Goal: Task Accomplishment & Management: Complete application form

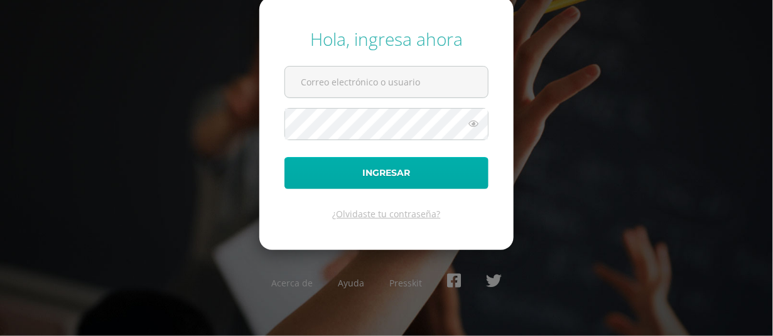
type input "[EMAIL_ADDRESS][DOMAIN_NAME]"
click at [400, 175] on button "Ingresar" at bounding box center [387, 173] width 204 height 32
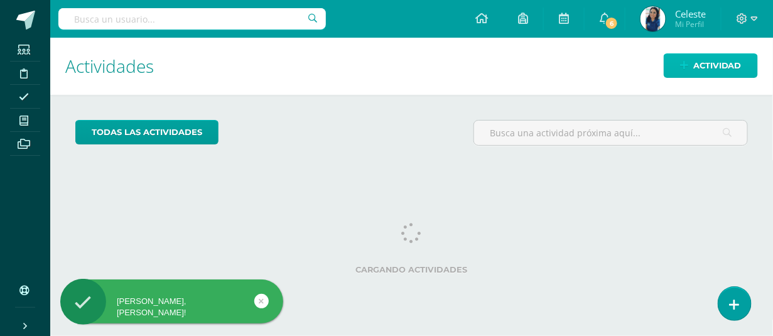
click at [719, 65] on span "Actividad" at bounding box center [717, 65] width 48 height 23
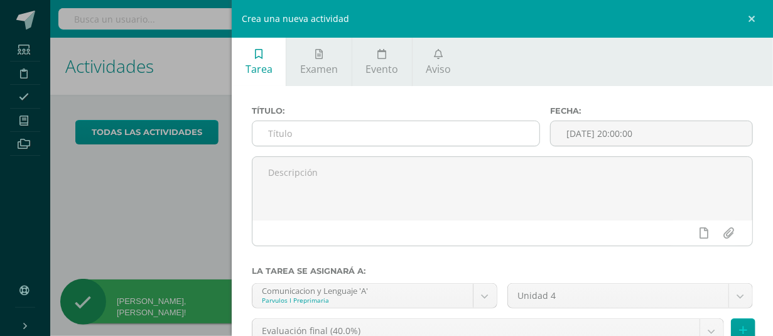
click at [353, 125] on input "text" at bounding box center [395, 133] width 287 height 24
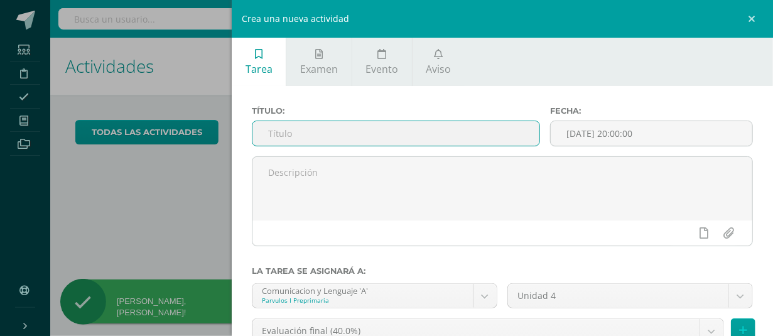
click at [352, 135] on input "text" at bounding box center [395, 133] width 287 height 24
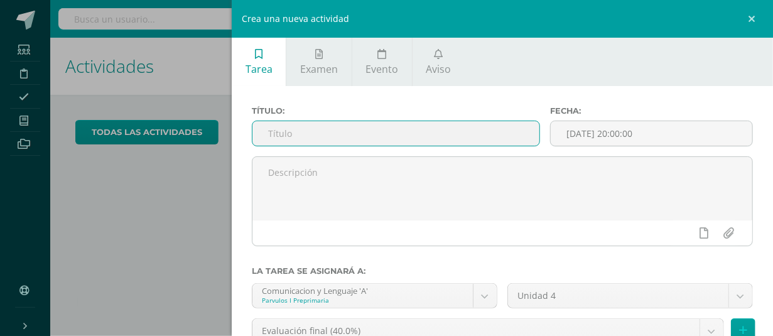
type input "S"
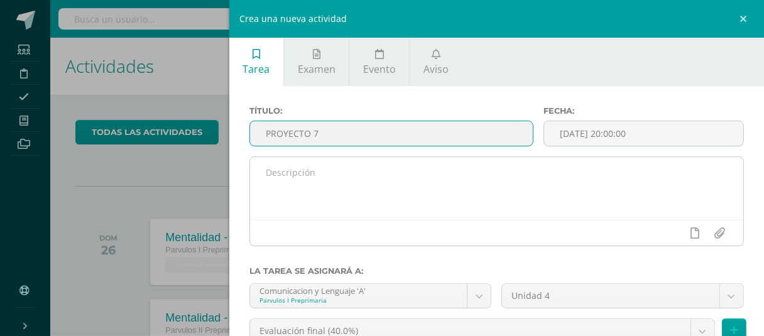
type input "PROYECTO 7"
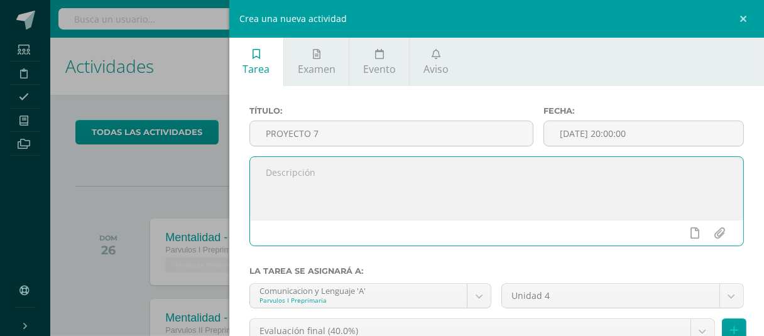
click at [337, 192] on textarea at bounding box center [496, 188] width 493 height 63
type textarea "Semana"
click at [583, 127] on input "2025-09-13 20:00:00" at bounding box center [643, 133] width 199 height 24
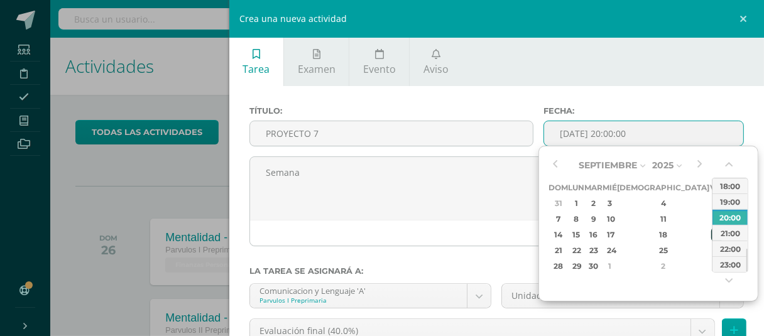
click at [711, 230] on div "19" at bounding box center [716, 234] width 11 height 14
type input "2025-09-19 20:00"
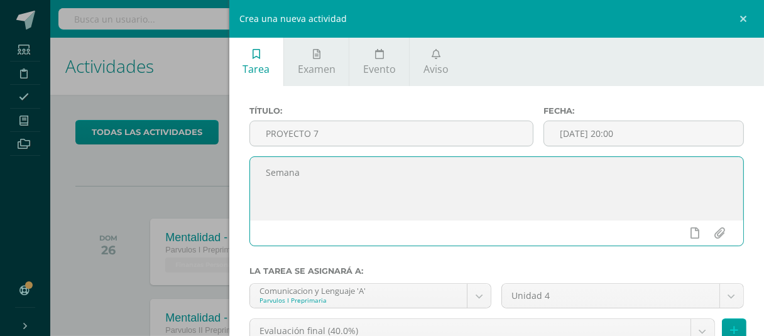
click at [427, 187] on textarea "Semana" at bounding box center [496, 188] width 493 height 63
drag, startPoint x: 440, startPoint y: 182, endPoint x: 260, endPoint y: 176, distance: 179.7
click at [260, 176] on textarea "Semana del 16 al 19 de septiembre." at bounding box center [496, 188] width 493 height 63
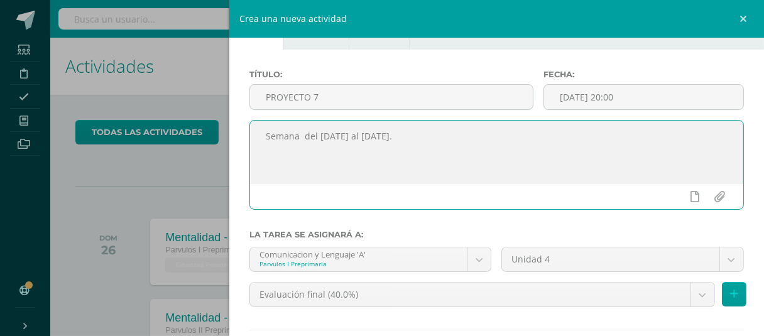
scroll to position [45, 0]
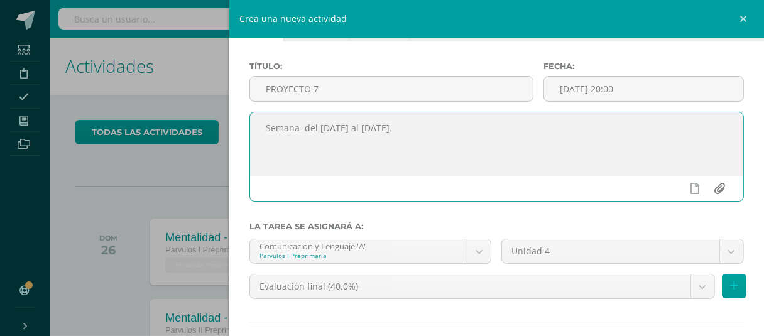
type textarea "Semana del 16 al 19 de septiembre."
click at [712, 192] on input "file" at bounding box center [719, 188] width 24 height 24
type input "C:\fakepath\P2 PROYECTO 7.pdf"
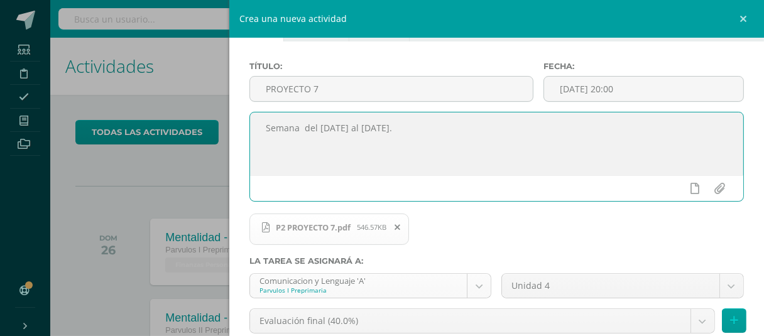
click at [474, 279] on body "Hola Celeste, bienvenido a Edoo! Estudiantes Disciplina Asistencia Mis cursos A…" at bounding box center [382, 168] width 764 height 336
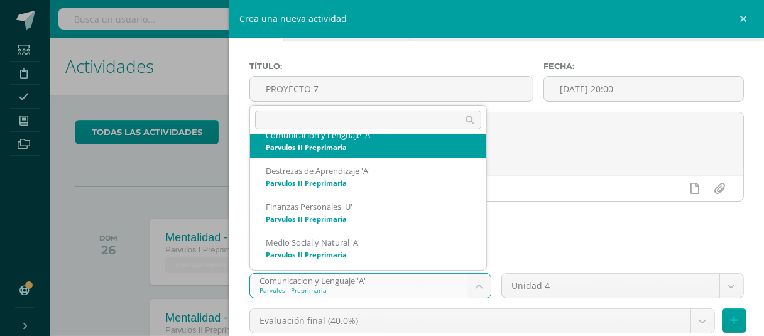
scroll to position [148, 0]
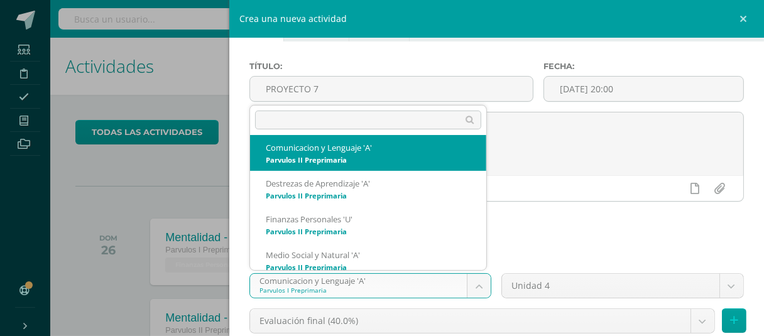
select select "156411"
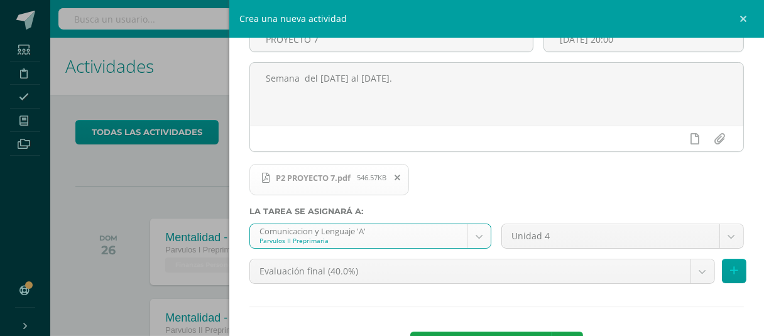
scroll to position [100, 0]
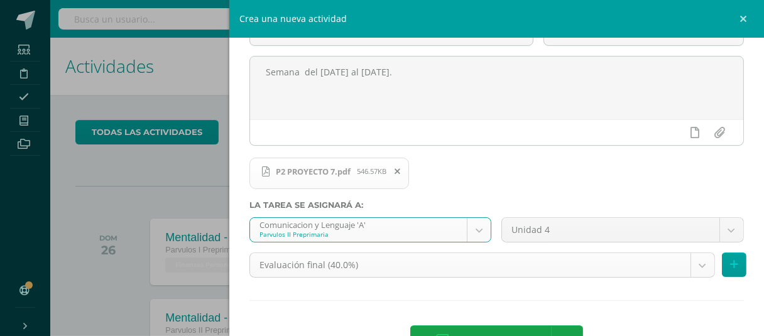
click at [685, 266] on body "Hola Celeste, bienvenido a Edoo! Estudiantes Disciplina Asistencia Mis cursos A…" at bounding box center [382, 168] width 764 height 336
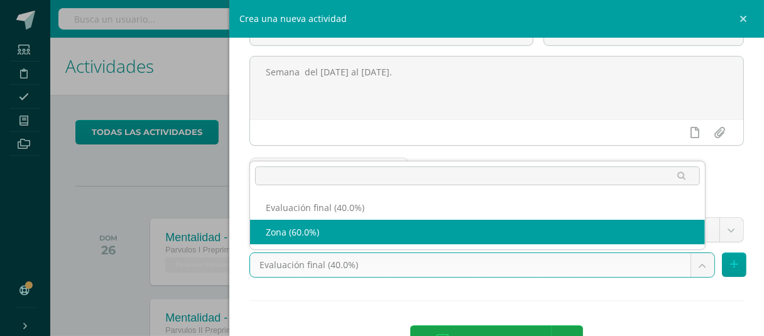
select select "159801"
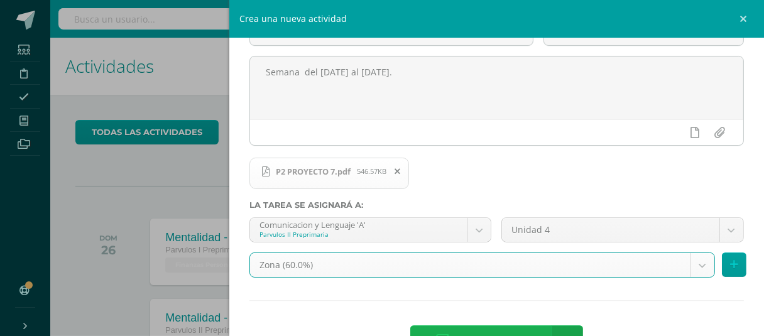
click at [506, 330] on span "Agregar tarea" at bounding box center [493, 341] width 80 height 31
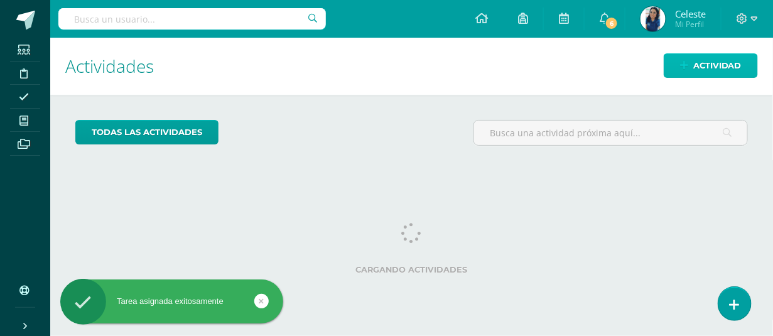
click at [680, 61] on link "Actividad" at bounding box center [711, 65] width 94 height 24
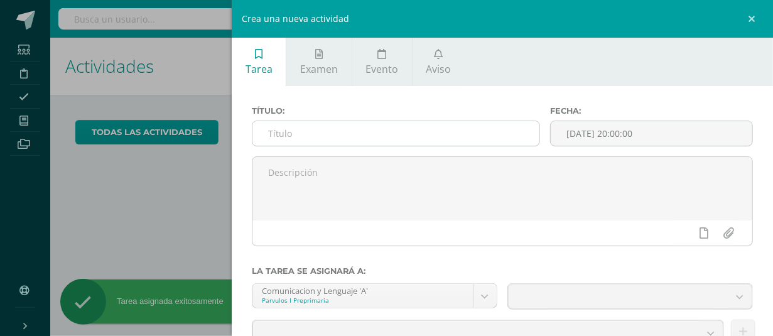
click at [464, 127] on input "text" at bounding box center [395, 133] width 287 height 24
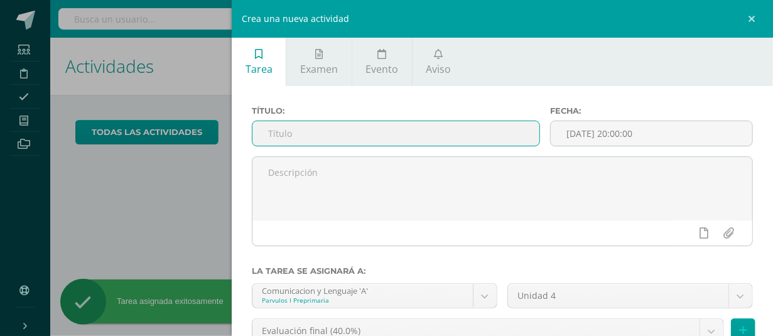
click at [459, 131] on input "text" at bounding box center [395, 133] width 287 height 24
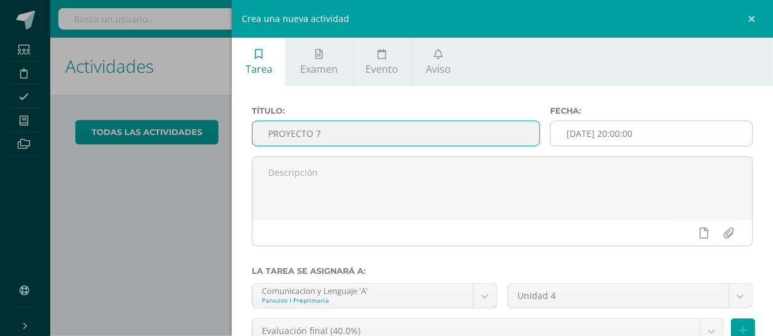
type input "PROYECTO 7"
click at [582, 143] on input "2025-09-13 20:00:00" at bounding box center [652, 133] width 202 height 24
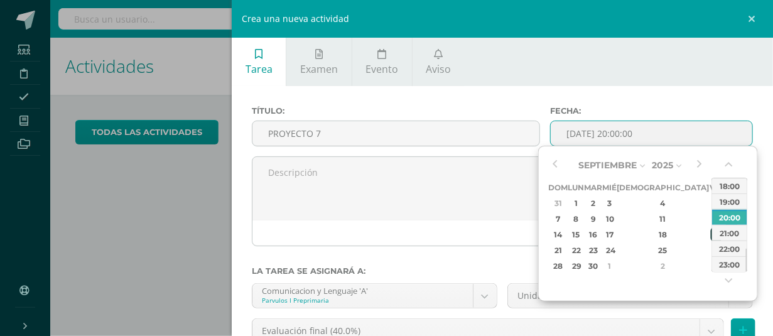
click at [711, 230] on div "19" at bounding box center [716, 234] width 11 height 14
type input "2025-09-19 20:00"
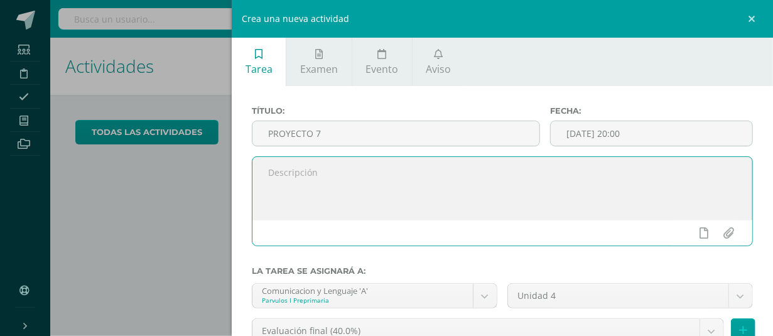
click at [479, 188] on textarea at bounding box center [502, 188] width 500 height 63
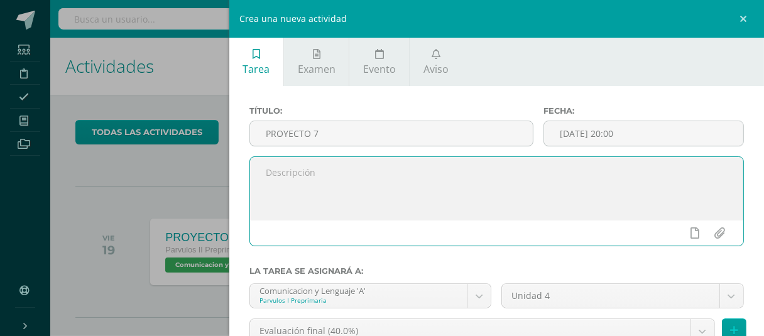
paste textarea "Semana del 16 al 19 de septiembre."
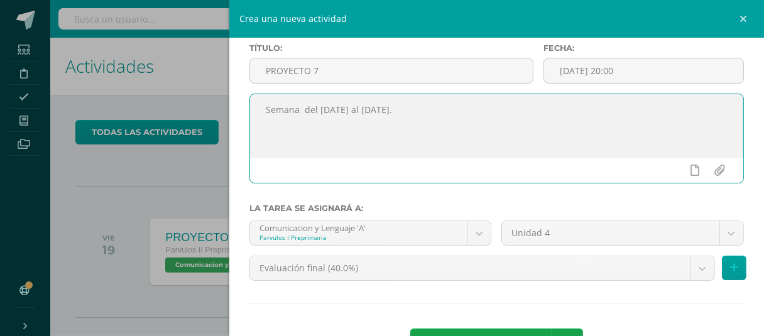
scroll to position [111, 0]
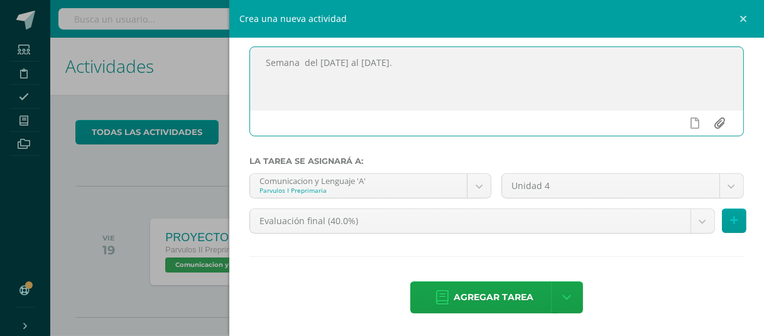
type textarea "Semana del 16 al 19 de septiembre."
click at [712, 125] on input "file" at bounding box center [719, 123] width 24 height 24
type input "C:\fakepath\P1 PROYECTO 7.pdf"
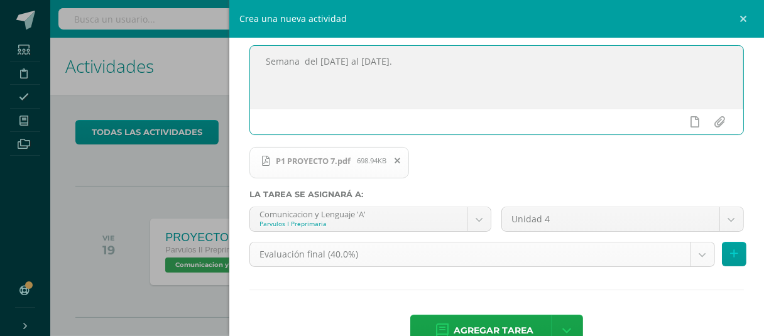
click at [689, 255] on body "Tarea asignada exitosamente Estudiantes Disciplina Asistencia Mis cursos Archiv…" at bounding box center [382, 168] width 764 height 336
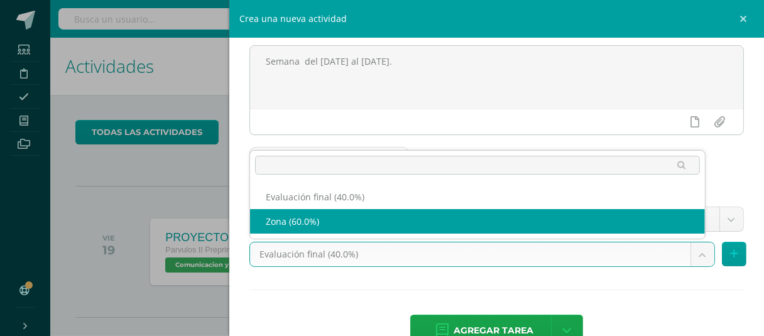
select select "159779"
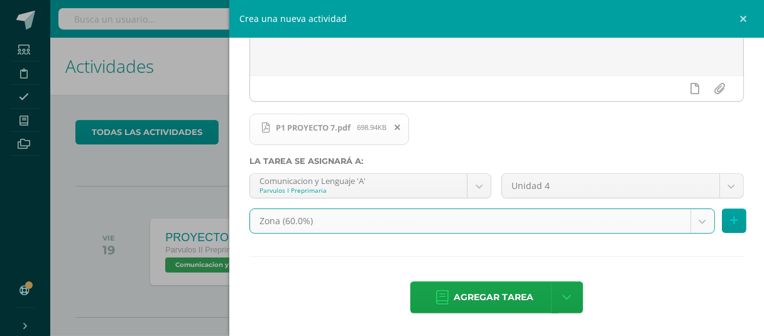
scroll to position [146, 0]
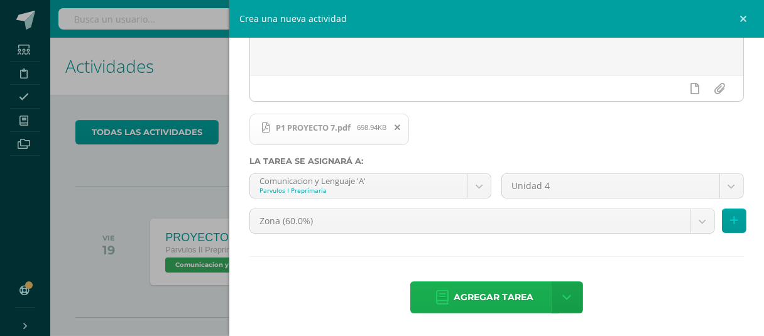
click at [458, 288] on span "Agregar tarea" at bounding box center [493, 297] width 80 height 31
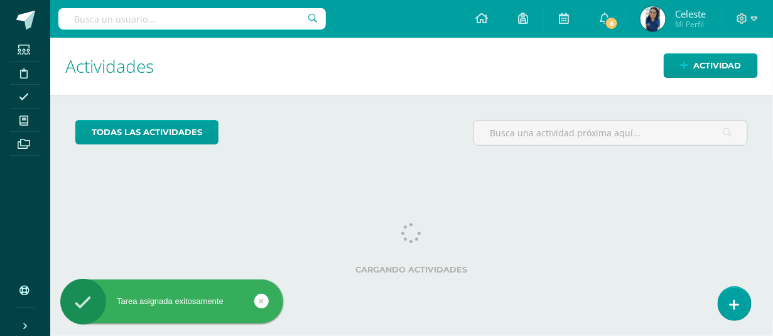
click at [772, 168] on div "todas las Actividades No tienes actividades Échale un vistazo a los demás perío…" at bounding box center [411, 138] width 723 height 86
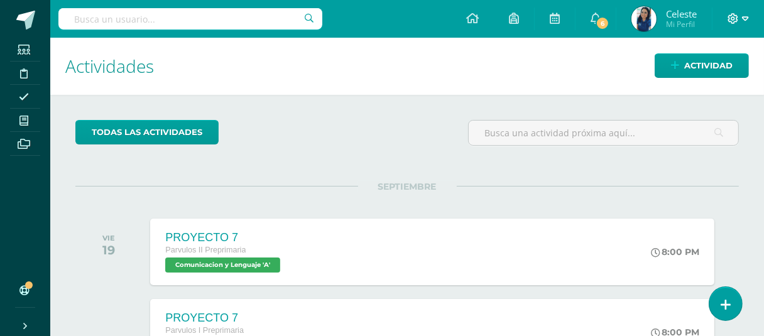
click at [740, 22] on span at bounding box center [737, 19] width 21 height 14
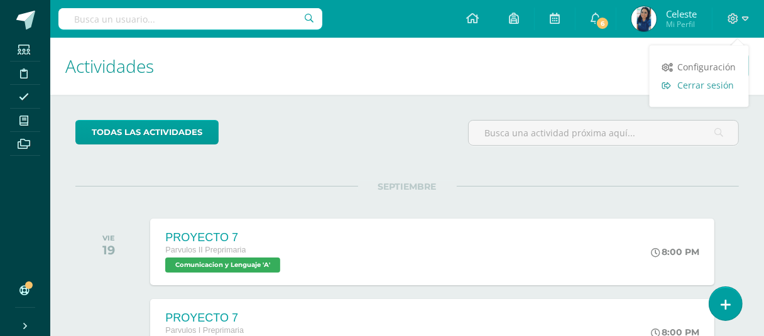
click at [703, 84] on span "Cerrar sesión" at bounding box center [706, 85] width 57 height 12
